Goal: Task Accomplishment & Management: Manage account settings

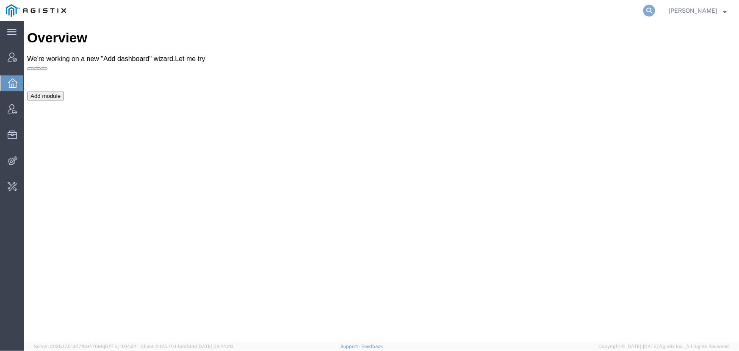
click at [649, 10] on icon at bounding box center [649, 11] width 12 height 12
type input "fedex express"
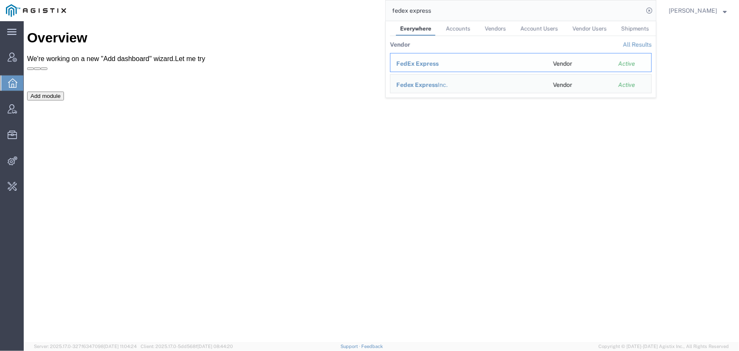
click at [424, 65] on span "FedEx Express" at bounding box center [417, 63] width 42 height 7
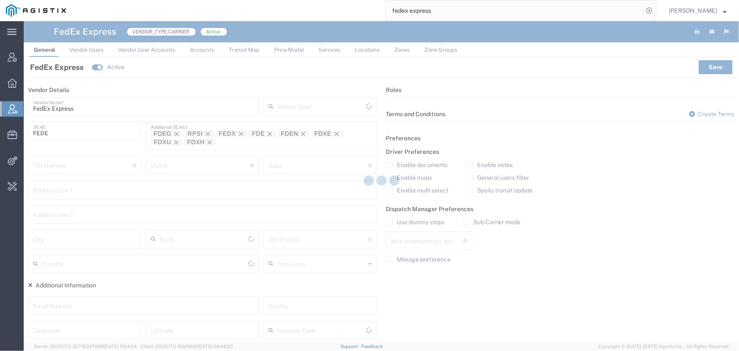
type input "Carrier"
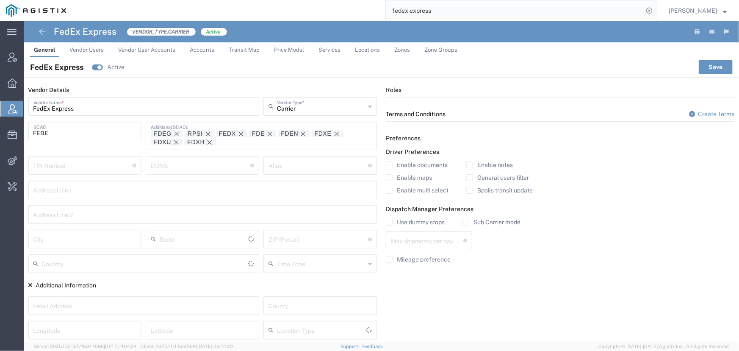
type input "[GEOGRAPHIC_DATA]"
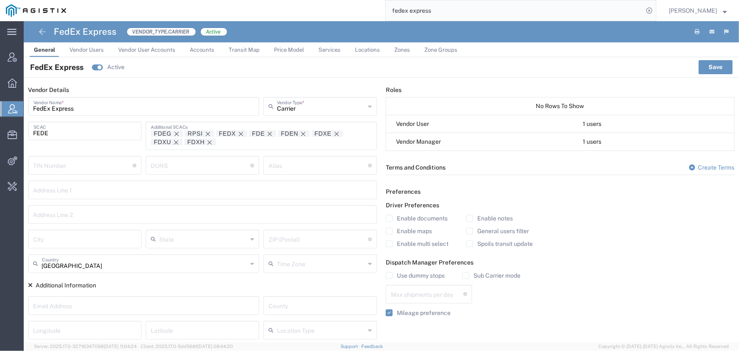
click at [324, 49] on span "Services" at bounding box center [329, 50] width 22 height 6
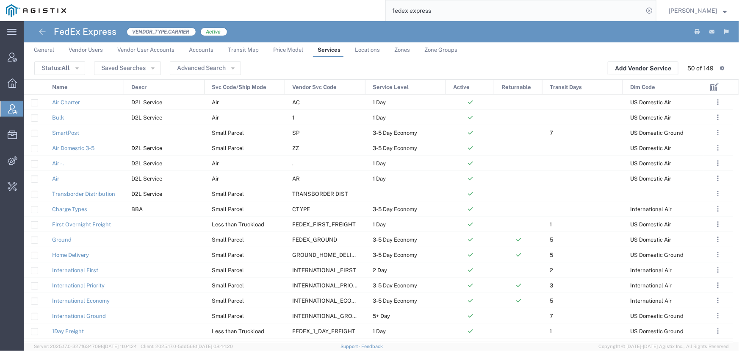
click at [42, 47] on span "General" at bounding box center [44, 50] width 20 height 6
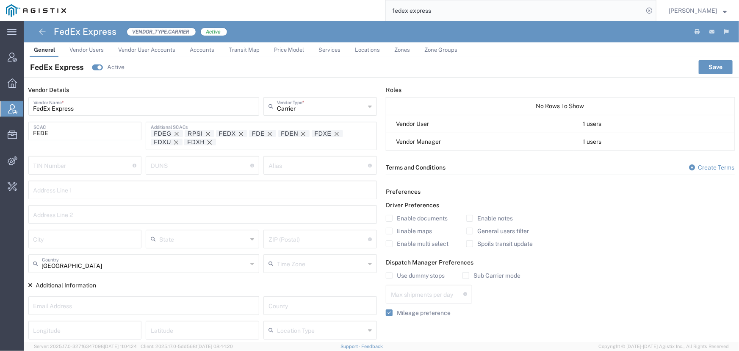
click at [325, 50] on span "Services" at bounding box center [329, 50] width 22 height 6
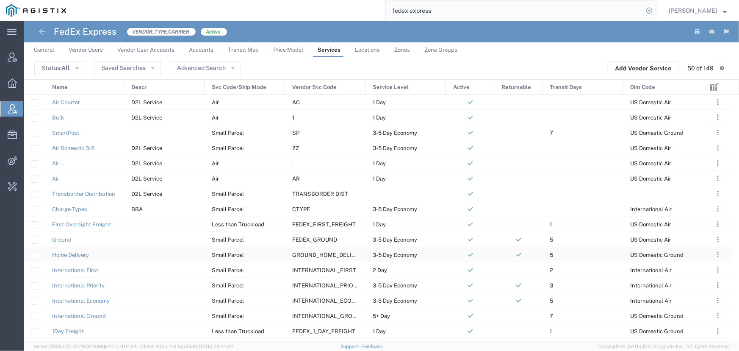
click at [315, 257] on span "GROUND_HOME_DELIVERY" at bounding box center [329, 255] width 74 height 6
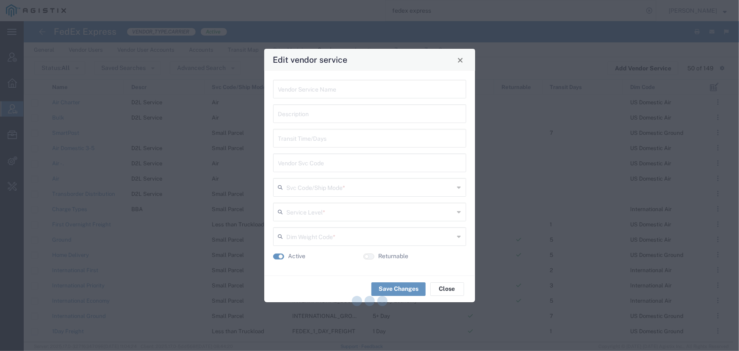
type input "Home Delivery"
type input "5"
type input "GROUND_HOME_DELIVERY"
type input "Small Parcel"
type input "3-5 Day Economy"
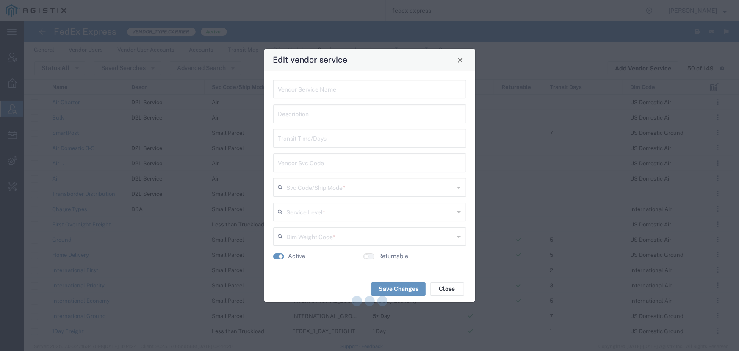
type input "US Domestic Ground"
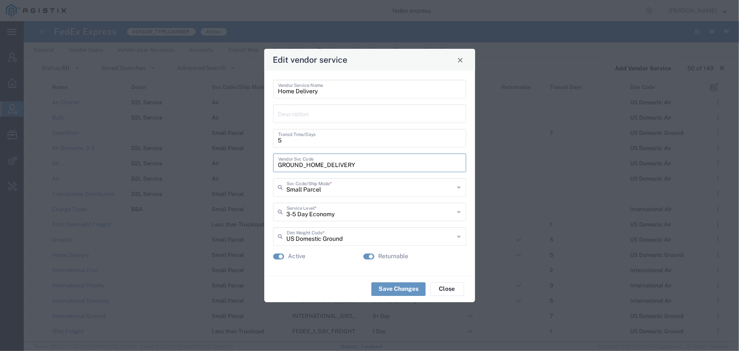
drag, startPoint x: 354, startPoint y: 165, endPoint x: 275, endPoint y: 166, distance: 78.8
click at [275, 166] on div "GROUND_HOME_DELIVERY Vendor Svc Code" at bounding box center [369, 162] width 193 height 19
click at [461, 64] on button "Close" at bounding box center [460, 60] width 12 height 12
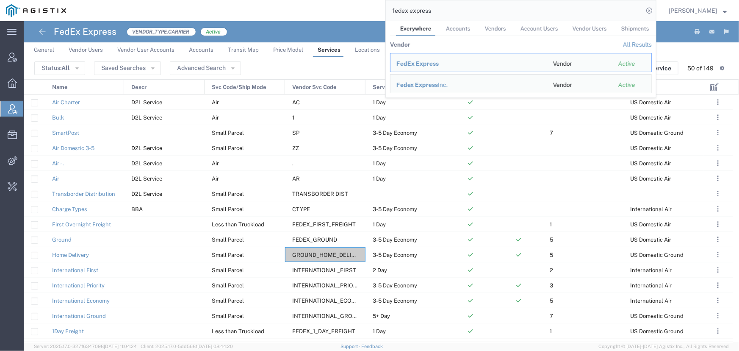
drag, startPoint x: 478, startPoint y: 8, endPoint x: 349, endPoint y: 8, distance: 129.2
click at [349, 8] on div "fedex express Everywhere Accounts Vendors Account Users Vendor Users Shipments …" at bounding box center [364, 10] width 584 height 21
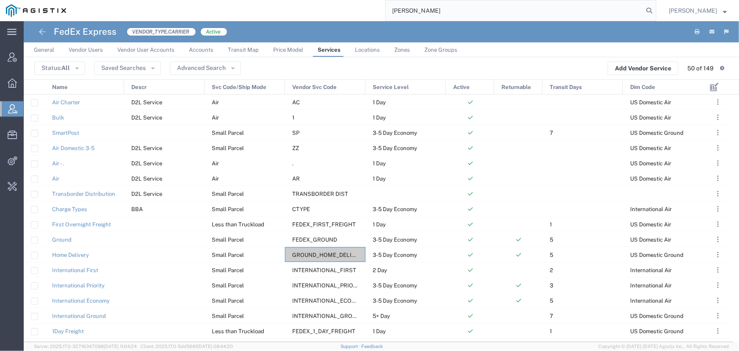
type input "[PERSON_NAME]"
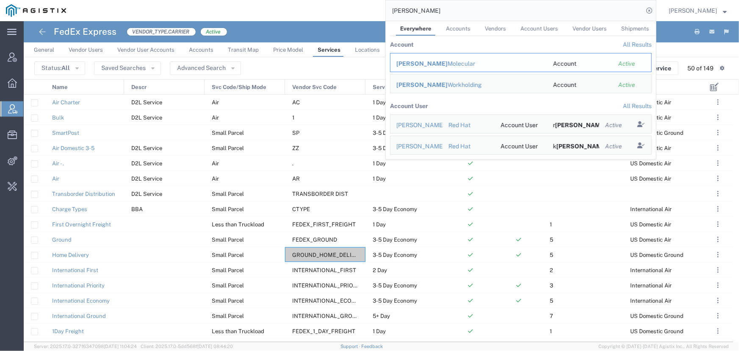
click at [421, 64] on div "[PERSON_NAME] Molecular" at bounding box center [468, 63] width 145 height 9
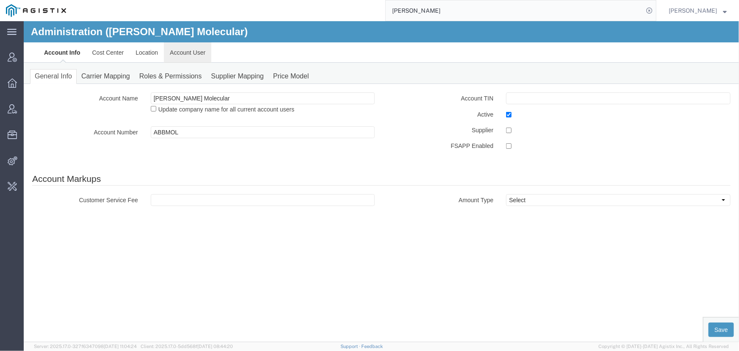
click at [184, 50] on link "Account User" at bounding box center [186, 52] width 47 height 20
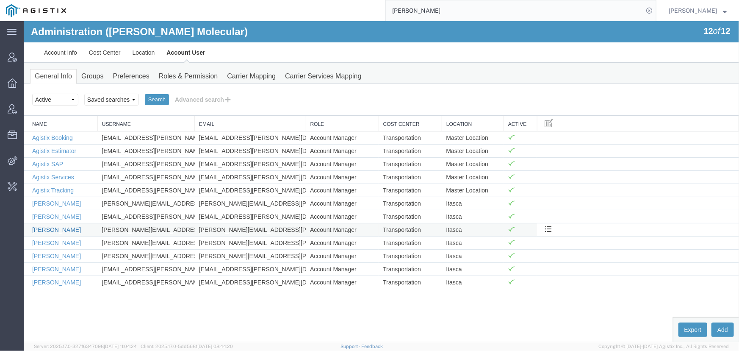
click at [50, 228] on link "[PERSON_NAME]" at bounding box center [56, 229] width 49 height 7
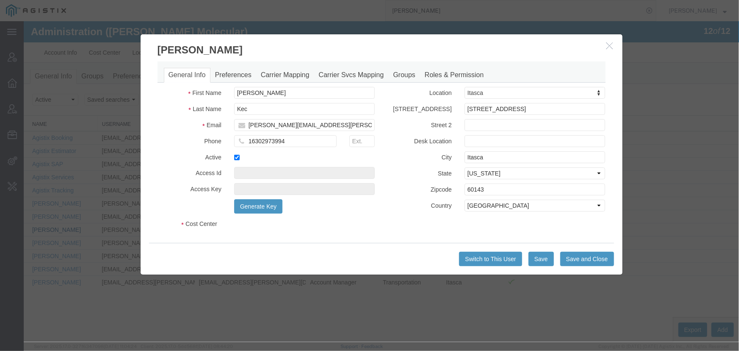
select select "COSTCENTER"
select select "60371"
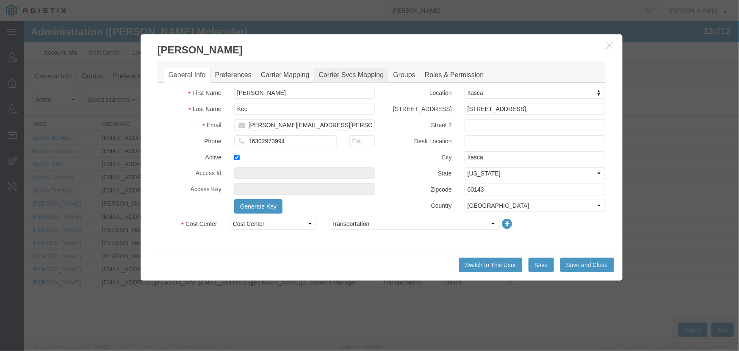
click at [351, 71] on link "Carrier Svcs Mapping" at bounding box center [351, 74] width 75 height 15
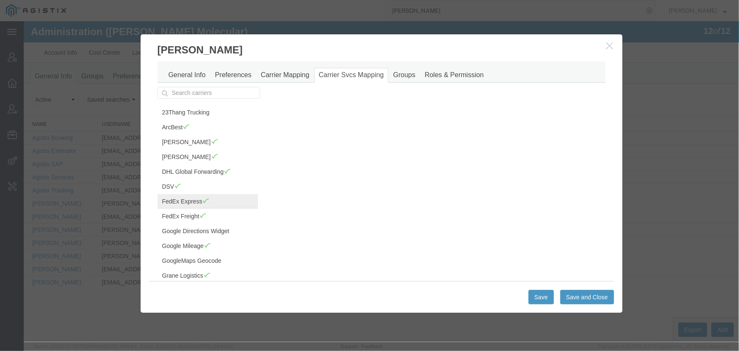
click at [195, 199] on link "FedEx Express" at bounding box center [207, 201] width 100 height 14
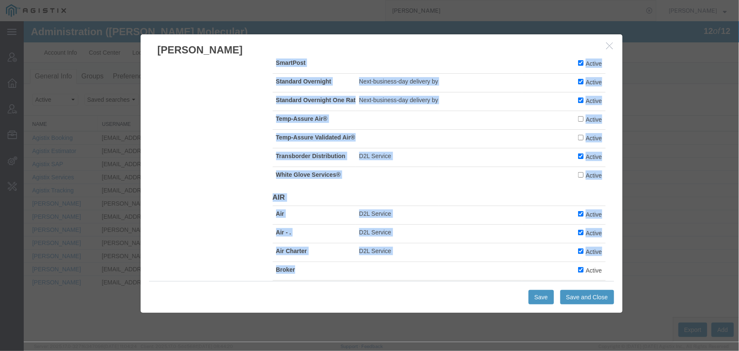
scroll to position [1715, 0]
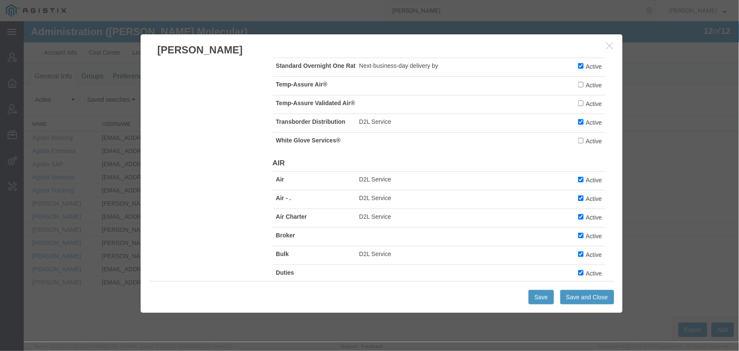
drag, startPoint x: 271, startPoint y: 75, endPoint x: 551, endPoint y: 152, distance: 290.8
click at [615, 152] on div "General Info Preferences Carrier Mapping Carrier Svcs Mapping Groups Roles & Pe…" at bounding box center [381, 169] width 482 height 224
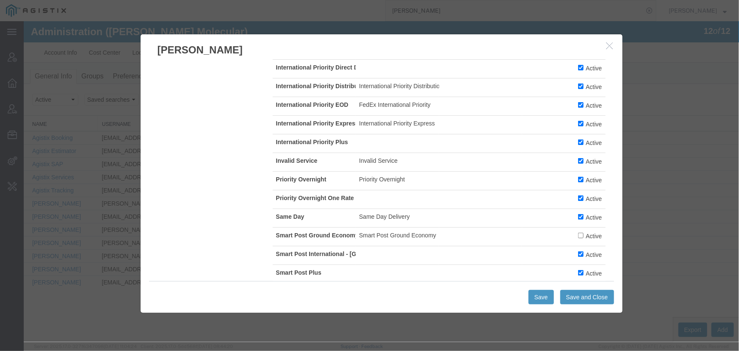
scroll to position [1445, 0]
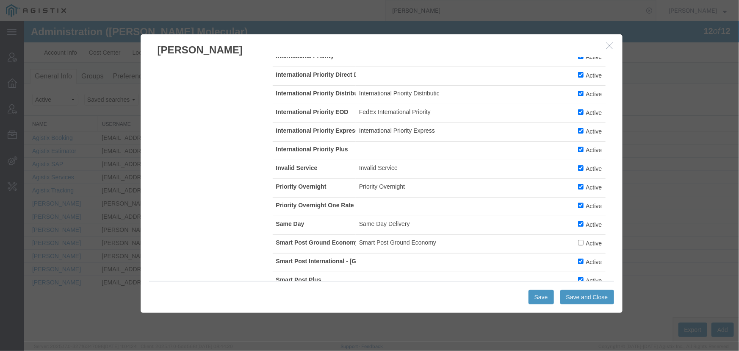
copy table
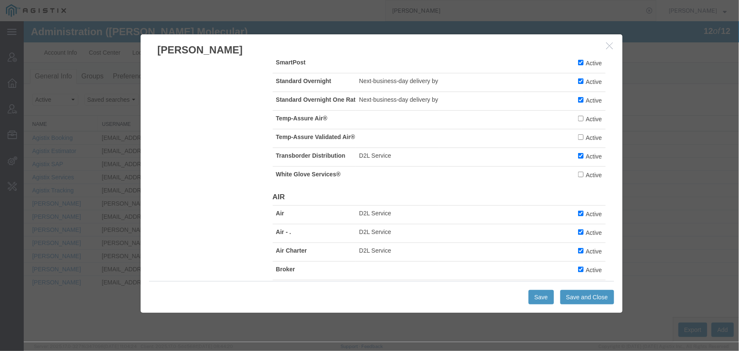
scroll to position [1694, 0]
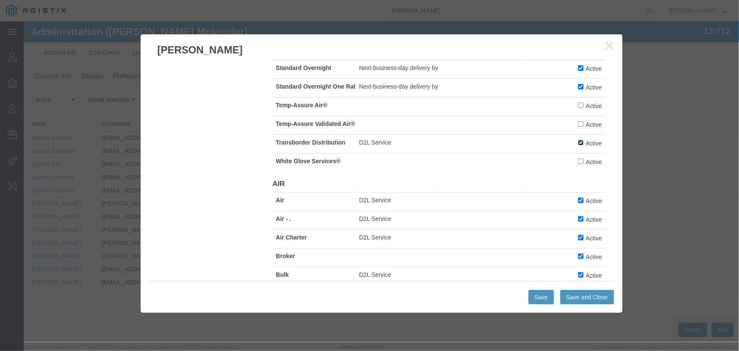
click at [578, 145] on input "Active" at bounding box center [581, 142] width 6 height 6
checkbox input "false"
click at [581, 296] on button "Save and Close" at bounding box center [587, 296] width 54 height 14
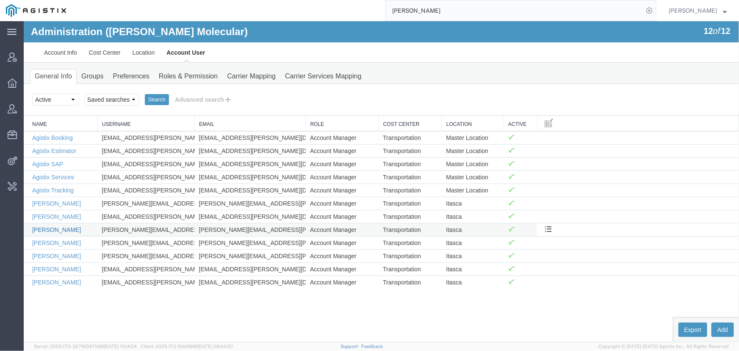
click at [48, 228] on link "[PERSON_NAME]" at bounding box center [56, 229] width 49 height 7
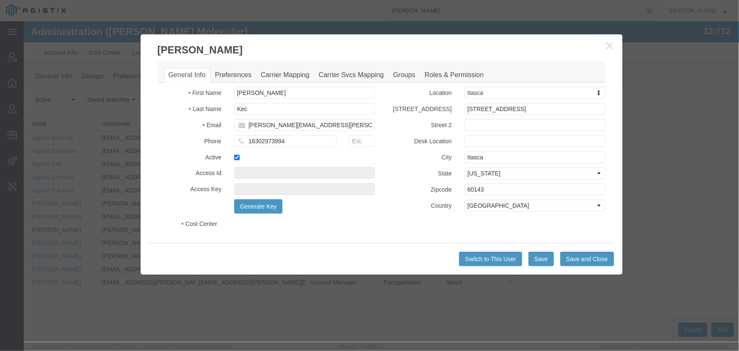
select select "COSTCENTER"
select select "60371"
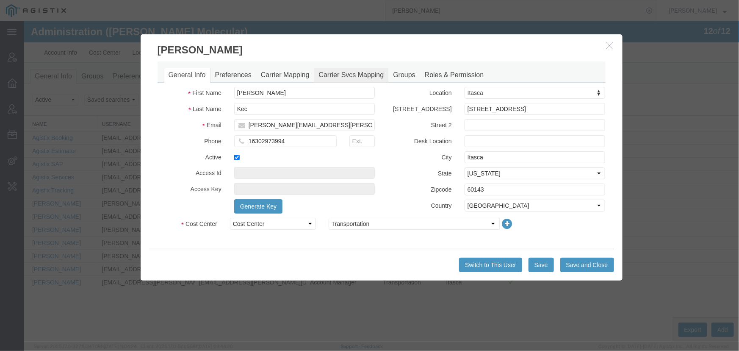
click at [352, 74] on link "Carrier Svcs Mapping" at bounding box center [351, 74] width 75 height 15
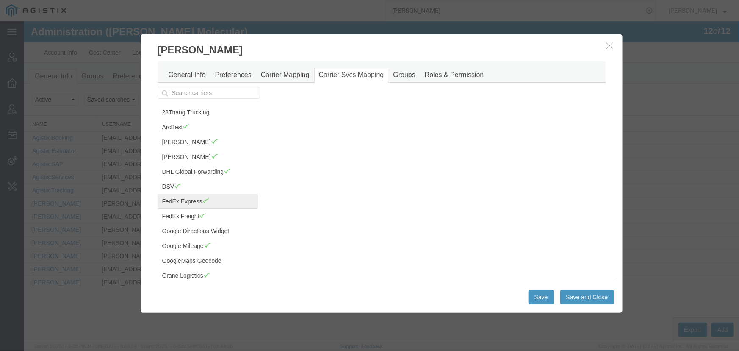
click at [189, 202] on link "FedEx Express" at bounding box center [207, 201] width 100 height 14
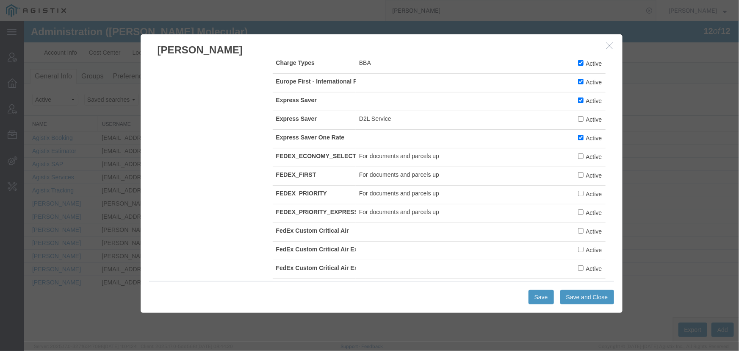
scroll to position [539, 0]
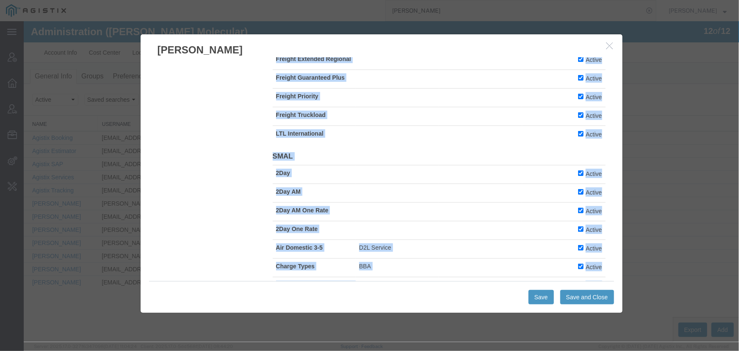
scroll to position [354, 0]
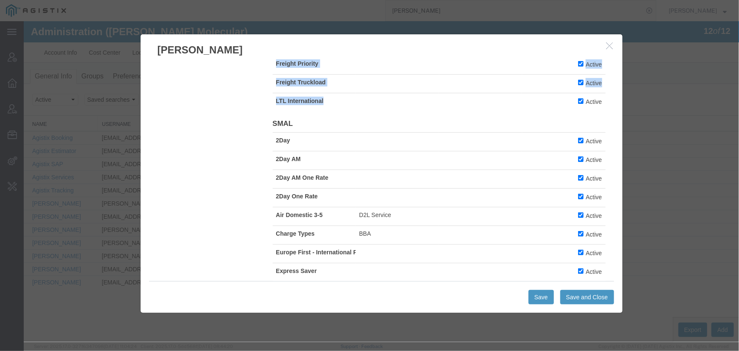
drag, startPoint x: 272, startPoint y: 119, endPoint x: 332, endPoint y: 105, distance: 61.8
copy tbody "1Day Freight Active 2Day Freight Active 3 - 5 Day Active 3Day Freight Active Fe…"
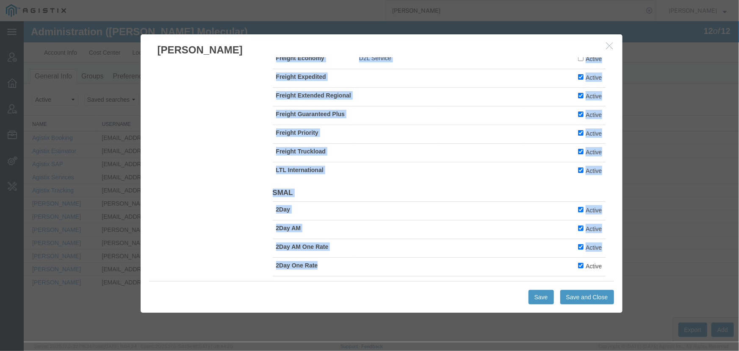
scroll to position [299, 0]
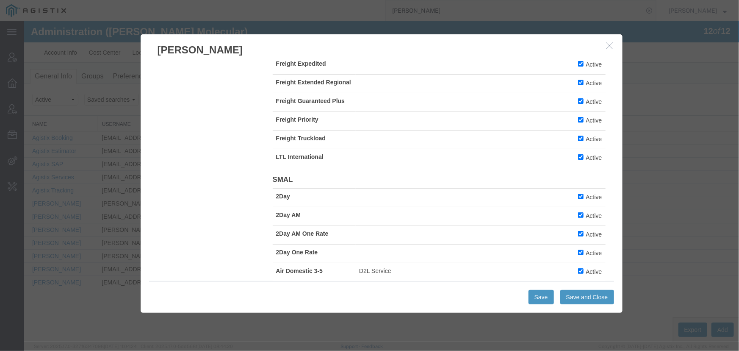
drag, startPoint x: 269, startPoint y: 121, endPoint x: 604, endPoint y: 157, distance: 336.1
copy h4 "LTL"
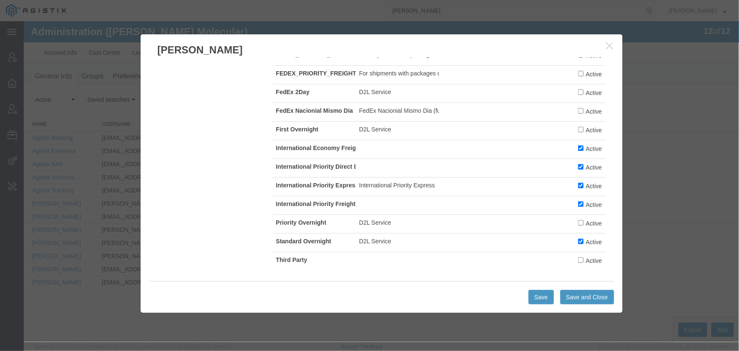
scroll to position [1967, 0]
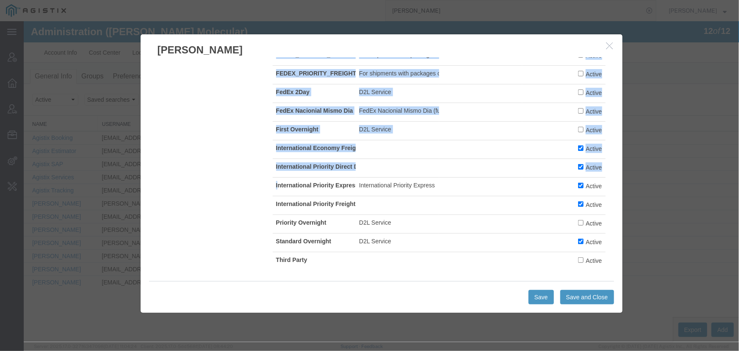
drag, startPoint x: 269, startPoint y: 148, endPoint x: 275, endPoint y: 177, distance: 29.7
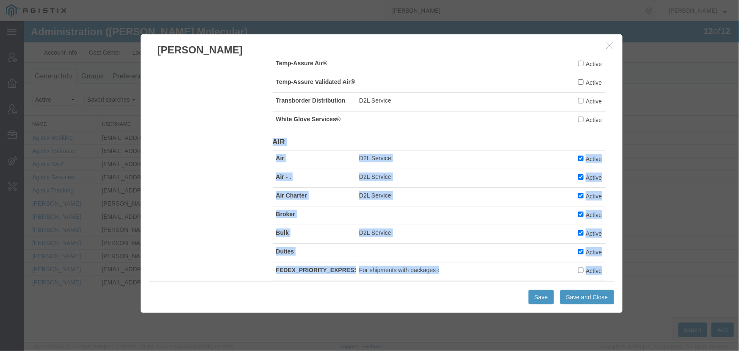
scroll to position [1775, 0]
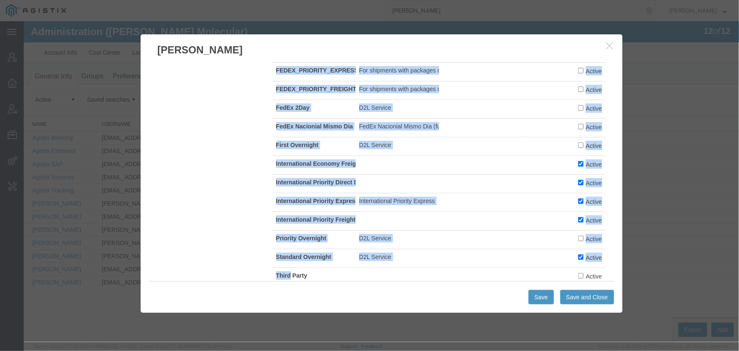
scroll to position [1967, 0]
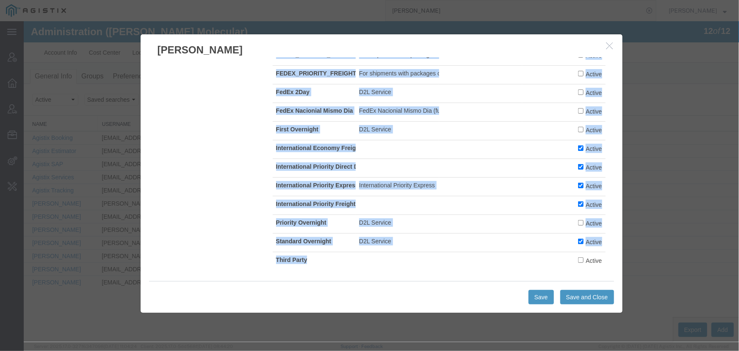
drag, startPoint x: 271, startPoint y: 132, endPoint x: 374, endPoint y: 267, distance: 170.1
click at [374, 267] on tbody "Air D2L Service Active Air - . D2L Service Active Air Charter D2L Service Activ…" at bounding box center [438, 102] width 333 height 335
copy tbody "Air D2L Service Active Air - . D2L Service Active Air Charter D2L Service Activ…"
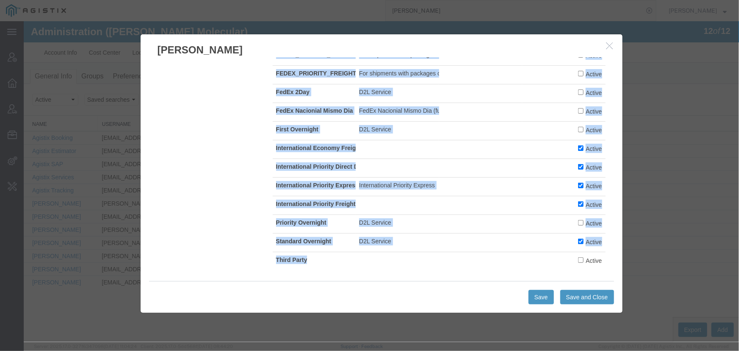
drag, startPoint x: 271, startPoint y: 133, endPoint x: 435, endPoint y: 252, distance: 202.4
click at [435, 252] on tbody "Air D2L Service Active Air - . D2L Service Active Air Charter D2L Service Activ…" at bounding box center [438, 102] width 333 height 335
copy tbody "Air D2L Service Active Air - . D2L Service Active Air Charter D2L Service Activ…"
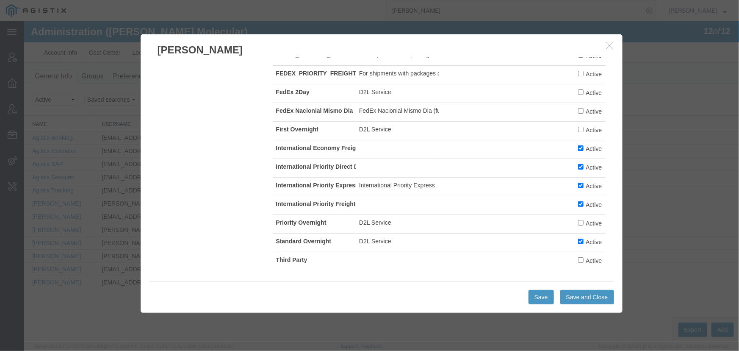
drag, startPoint x: 204, startPoint y: 162, endPoint x: 213, endPoint y: 162, distance: 8.5
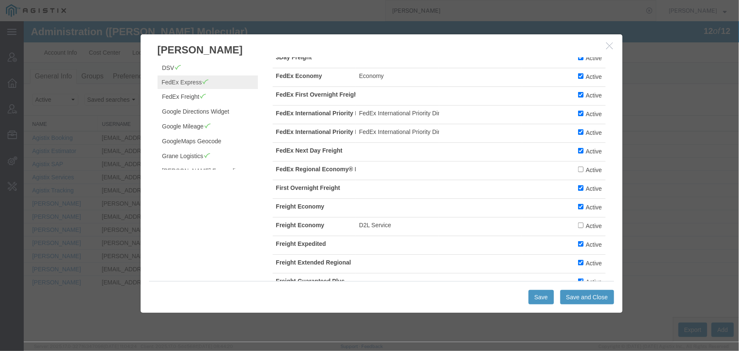
scroll to position [0, 0]
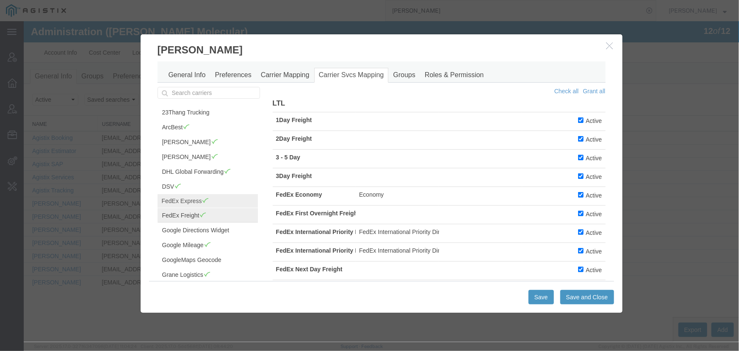
click at [170, 216] on link "FedEx Freight" at bounding box center [207, 215] width 100 height 14
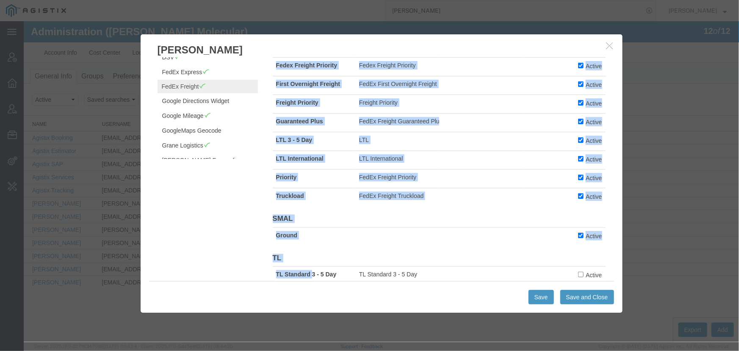
scroll to position [140, 0]
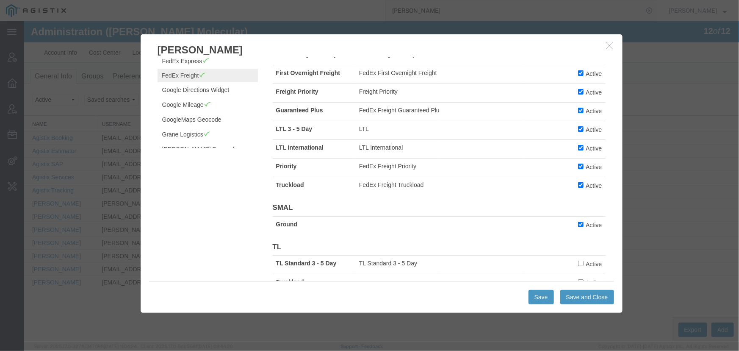
drag, startPoint x: 274, startPoint y: 119, endPoint x: 604, endPoint y: 189, distance: 336.5
click at [604, 189] on div "Check all Grant all LTL Economy FedEx Freight Economy Active Expedited FedEx Fr…" at bounding box center [439, 128] width 346 height 364
copy table
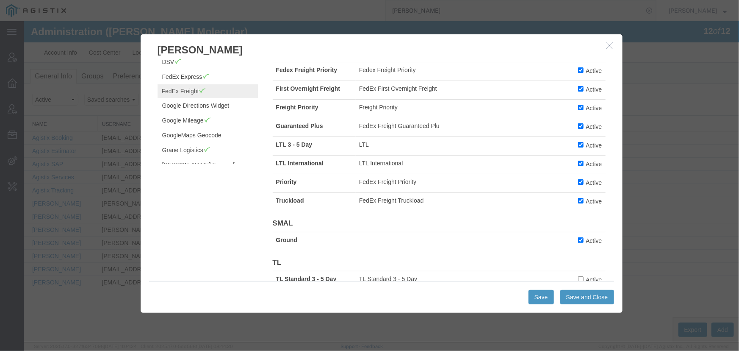
scroll to position [183, 0]
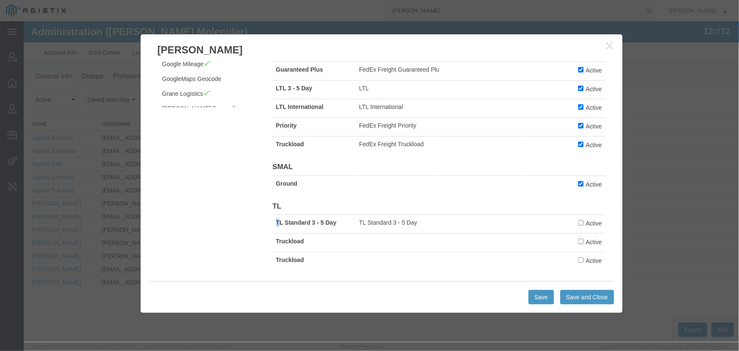
drag, startPoint x: 275, startPoint y: 221, endPoint x: 278, endPoint y: 228, distance: 7.8
click at [278, 228] on td "TL Standard 3 - 5 Day" at bounding box center [313, 223] width 83 height 19
drag, startPoint x: 611, startPoint y: 47, endPoint x: 595, endPoint y: 43, distance: 16.6
click at [611, 47] on icon "button" at bounding box center [609, 45] width 7 height 7
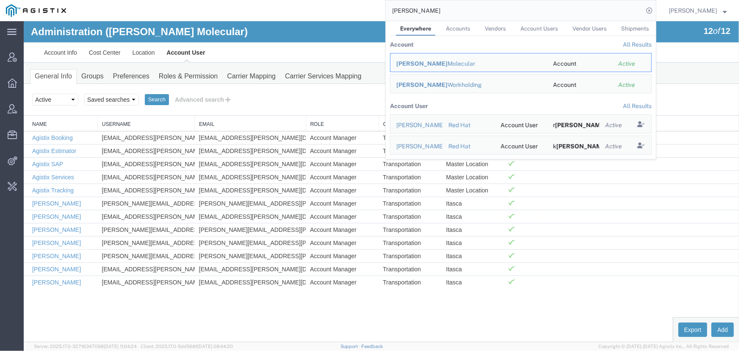
drag, startPoint x: 430, startPoint y: 11, endPoint x: 309, endPoint y: 20, distance: 121.9
click at [310, 20] on div "[PERSON_NAME] Everywhere Accounts Vendors Account Users Vendor Users Shipments …" at bounding box center [364, 10] width 584 height 21
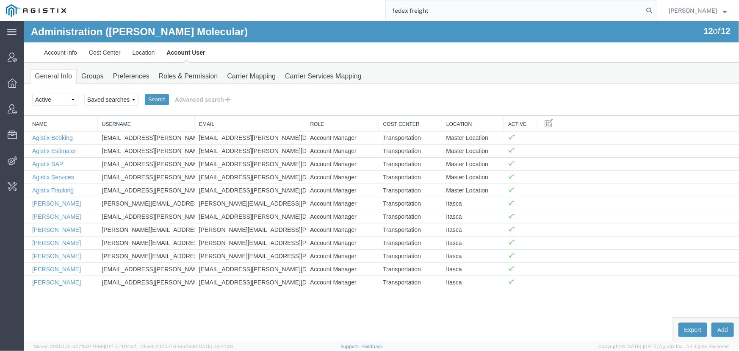
type input "fedex freight"
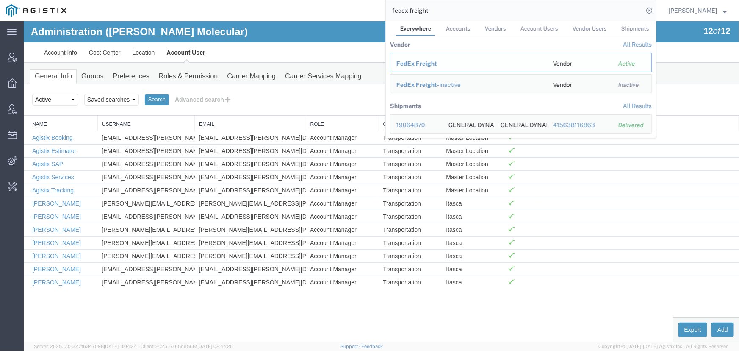
click at [419, 60] on span "FedEx Freight" at bounding box center [416, 63] width 41 height 7
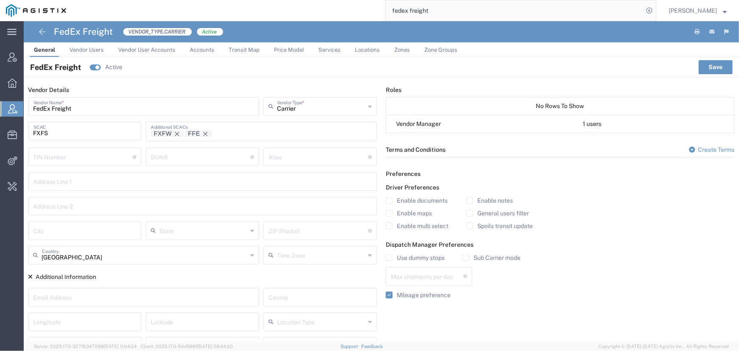
drag, startPoint x: 336, startPoint y: 49, endPoint x: 276, endPoint y: 42, distance: 60.5
click at [336, 49] on span "Services" at bounding box center [329, 50] width 22 height 6
